Goal: Task Accomplishment & Management: Complete application form

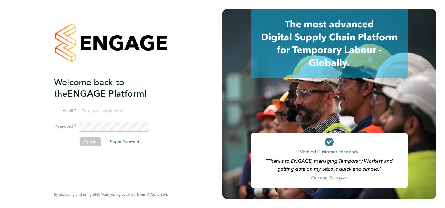
type input "[EMAIL_ADDRESS][DOMAIN_NAME]"
click at [89, 139] on button "Sign In" at bounding box center [90, 141] width 21 height 9
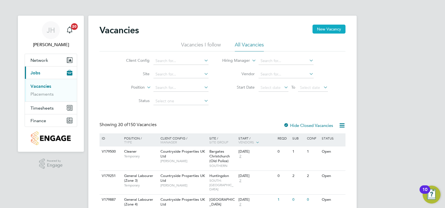
click at [323, 31] on button "New Vacancy" at bounding box center [328, 29] width 33 height 9
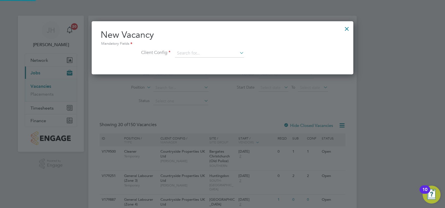
scroll to position [53, 262]
click at [206, 54] on input at bounding box center [209, 53] width 69 height 8
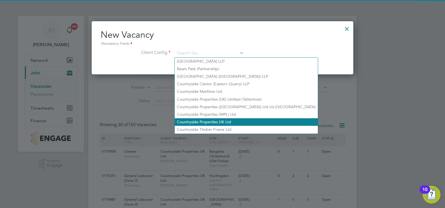
click at [212, 119] on li "Countryside Properties UK Ltd" at bounding box center [246, 122] width 143 height 8
type input "Countryside Properties UK Ltd"
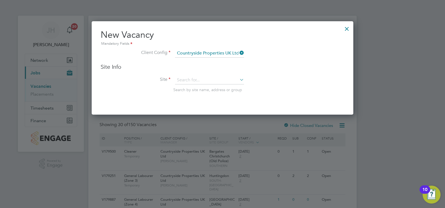
scroll to position [94, 262]
click at [200, 82] on input at bounding box center [209, 80] width 69 height 8
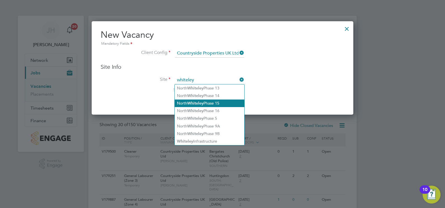
click at [193, 102] on b "Whiteley" at bounding box center [195, 103] width 16 height 5
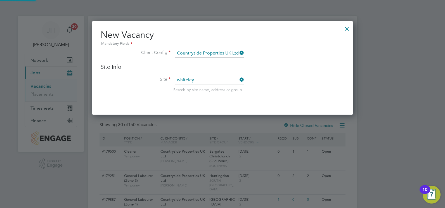
type input "North Whiteley Phase 15"
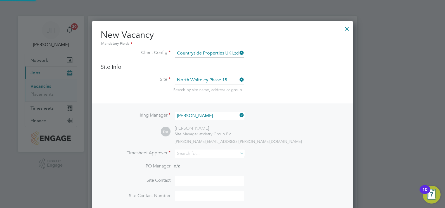
scroll to position [3, 3]
click at [203, 114] on input at bounding box center [209, 116] width 69 height 8
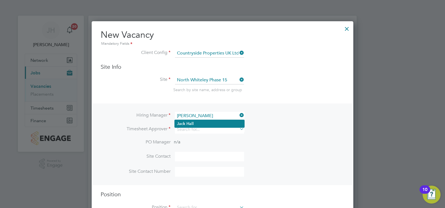
type input "[PERSON_NAME]"
click at [194, 122] on li "[PERSON_NAME]" at bounding box center [210, 124] width 70 height 8
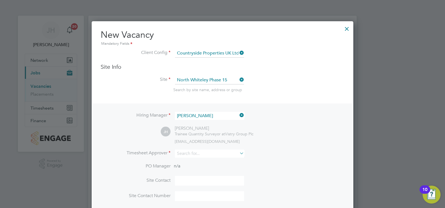
scroll to position [232, 262]
click at [191, 151] on input at bounding box center [209, 153] width 69 height 8
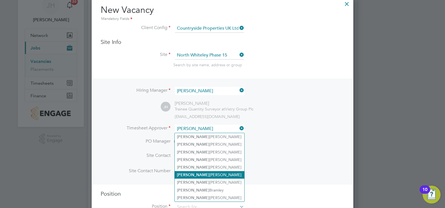
scroll to position [56, 0]
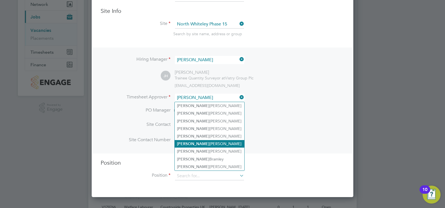
click at [213, 145] on li "[PERSON_NAME]" at bounding box center [210, 144] width 70 height 8
type input "[PERSON_NAME]"
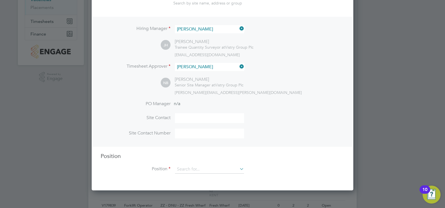
scroll to position [112, 0]
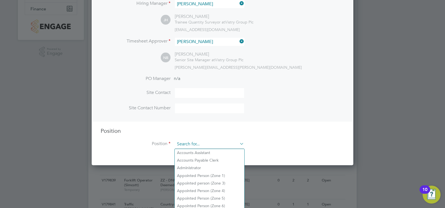
click at [207, 148] on input at bounding box center [209, 144] width 69 height 8
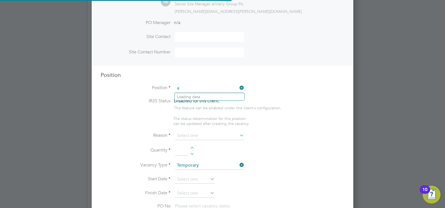
scroll to position [803, 262]
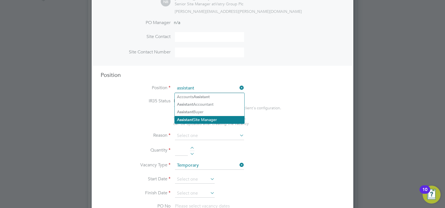
click at [201, 119] on li "Assistant Site Manager" at bounding box center [210, 120] width 70 height 8
type input "Assistant Site Manager"
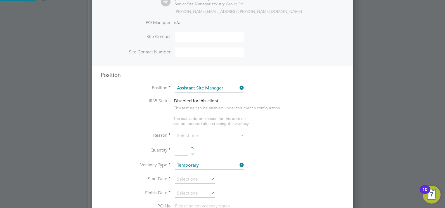
type textarea "• Loremipsum dol sitamet cons adi elitseddoeiu temp incid utlab etdolor ma aliq…"
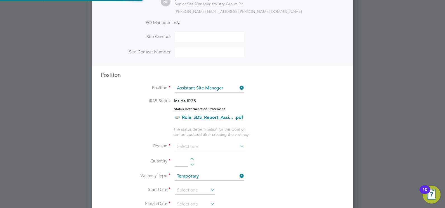
scroll to position [16, 29]
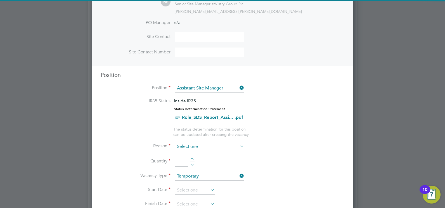
click at [196, 149] on input at bounding box center [209, 146] width 69 height 8
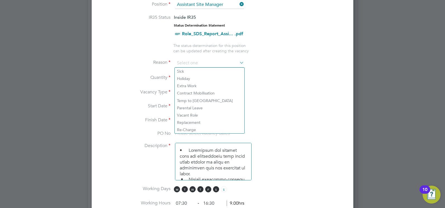
scroll to position [251, 0]
click at [208, 113] on li "Vacant Role" at bounding box center [210, 114] width 70 height 7
type input "Vacant Role"
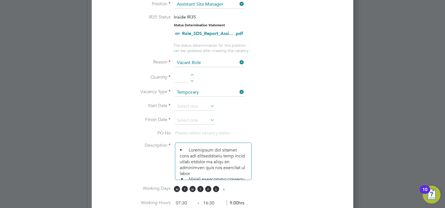
click at [192, 74] on div at bounding box center [192, 76] width 5 height 4
type input "1"
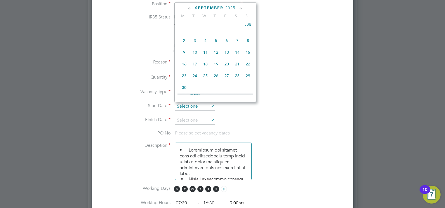
click at [197, 105] on input at bounding box center [195, 106] width 40 height 8
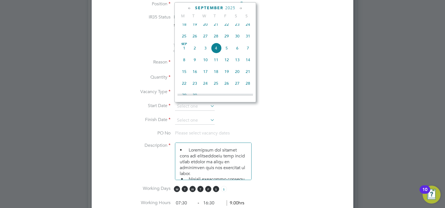
click at [226, 53] on span "5" at bounding box center [226, 48] width 11 height 11
type input "[DATE]"
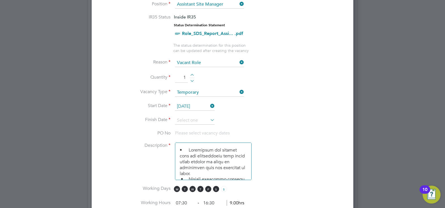
drag, startPoint x: 208, startPoint y: 124, endPoint x: 213, endPoint y: 122, distance: 5.4
click at [208, 123] on input at bounding box center [195, 120] width 40 height 8
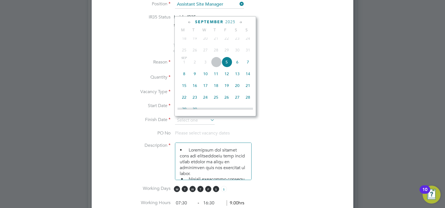
click at [227, 90] on span "19" at bounding box center [226, 85] width 11 height 11
type input "[DATE]"
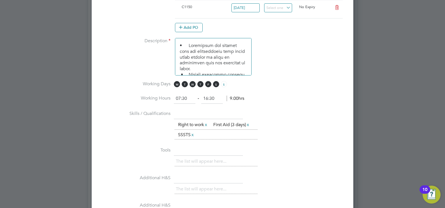
scroll to position [0, 0]
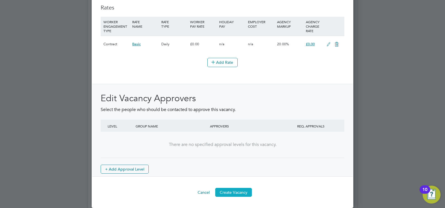
click at [238, 191] on button "Create Vacancy" at bounding box center [233, 192] width 37 height 9
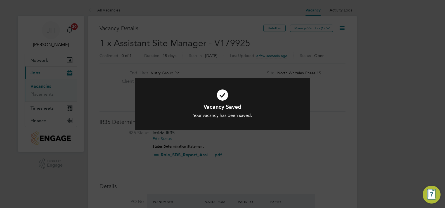
click at [313, 42] on div "Vacancy Saved Your vacancy has been saved. Cancel Okay" at bounding box center [222, 104] width 445 height 208
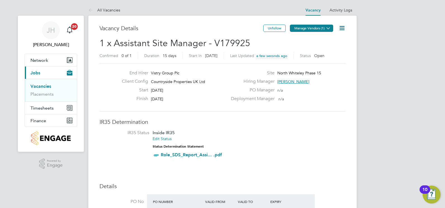
click at [329, 28] on icon at bounding box center [328, 28] width 4 height 4
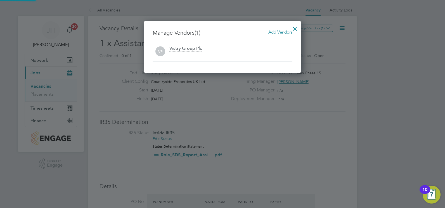
click at [281, 32] on span "Add Vendors" at bounding box center [280, 31] width 24 height 5
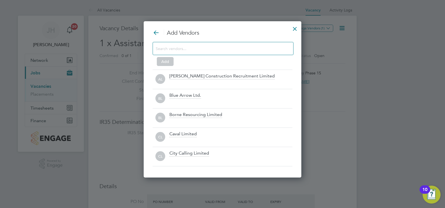
click at [209, 48] on input at bounding box center [219, 48] width 126 height 7
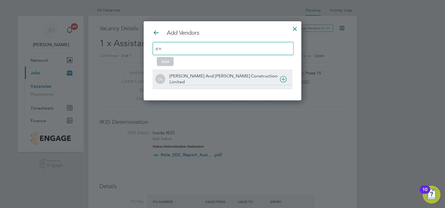
type input "o'n"
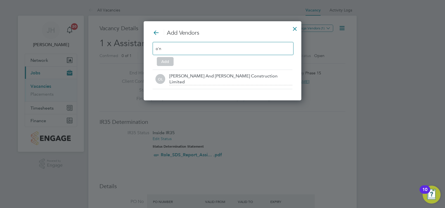
drag, startPoint x: 189, startPoint y: 77, endPoint x: 187, endPoint y: 74, distance: 2.9
click at [188, 75] on div "[PERSON_NAME] And [PERSON_NAME] Construction Limited" at bounding box center [230, 79] width 123 height 12
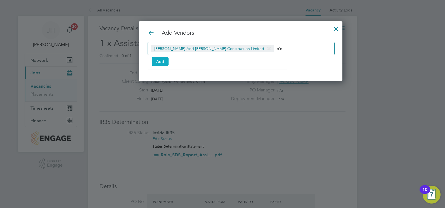
drag, startPoint x: 163, startPoint y: 61, endPoint x: 164, endPoint y: 57, distance: 3.8
click at [163, 61] on button "Add" at bounding box center [160, 61] width 17 height 9
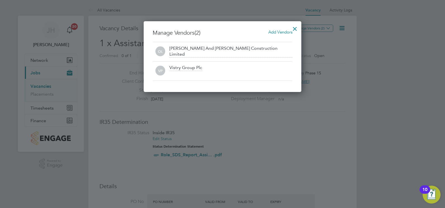
click at [294, 27] on div at bounding box center [295, 27] width 10 height 10
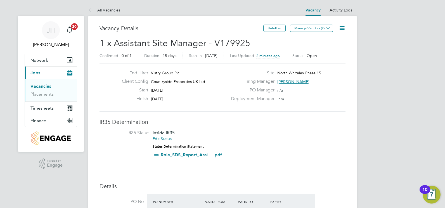
click at [341, 28] on icon at bounding box center [341, 28] width 7 height 7
click at [326, 43] on li "Edit Vacancy e" at bounding box center [328, 41] width 32 height 8
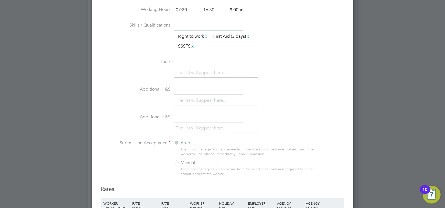
scroll to position [559, 0]
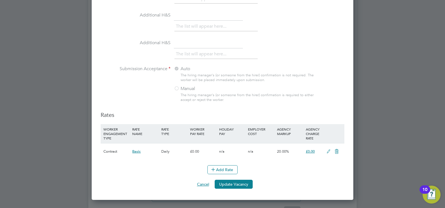
click at [202, 185] on button "Cancel" at bounding box center [202, 184] width 21 height 9
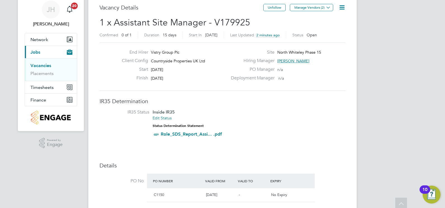
scroll to position [0, 0]
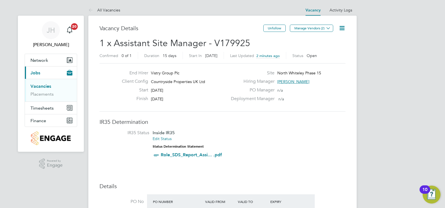
click at [340, 28] on icon at bounding box center [341, 28] width 7 height 7
click at [334, 41] on li "Edit Vacancy e" at bounding box center [328, 41] width 32 height 8
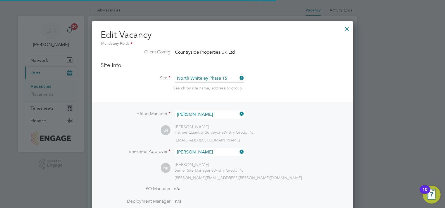
scroll to position [738, 262]
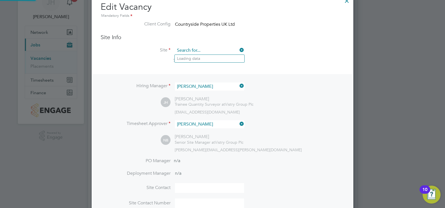
click at [233, 52] on input at bounding box center [209, 50] width 69 height 8
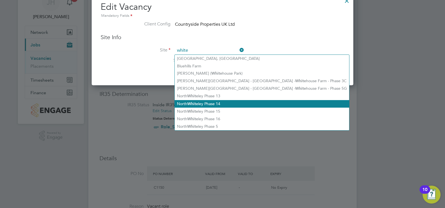
click at [225, 100] on li "North White ley Phase 14" at bounding box center [262, 104] width 174 height 8
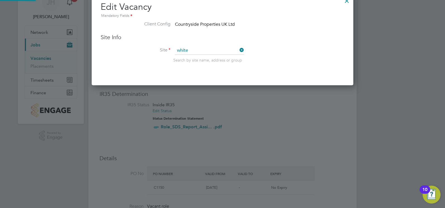
type input "North Whiteley Phase 14"
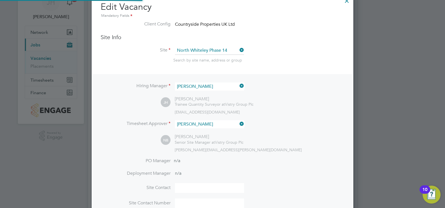
scroll to position [738, 262]
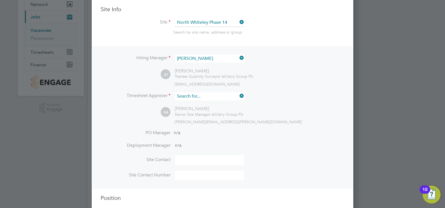
click at [206, 99] on input at bounding box center [209, 96] width 69 height 8
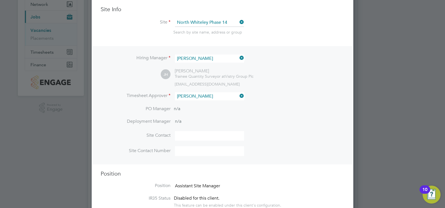
click at [198, 125] on li "[PERSON_NAME]" at bounding box center [210, 127] width 71 height 8
type input "[PERSON_NAME]"
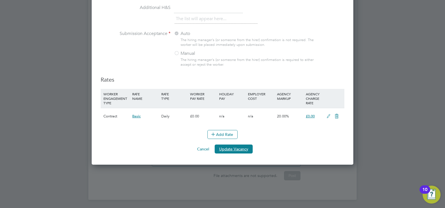
click at [242, 147] on button "Update Vacancy" at bounding box center [234, 148] width 38 height 9
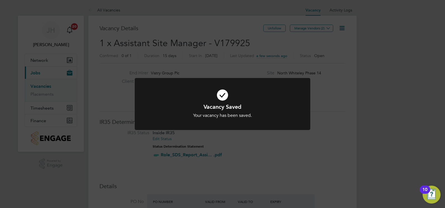
click at [308, 137] on div "Vacancy Saved Your vacancy has been saved. Cancel Okay" at bounding box center [222, 107] width 175 height 59
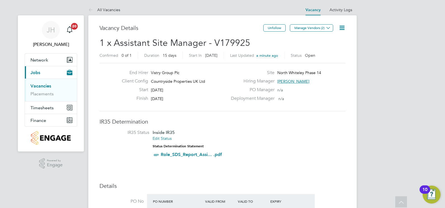
scroll to position [0, 0]
